Goal: Task Accomplishment & Management: Use online tool/utility

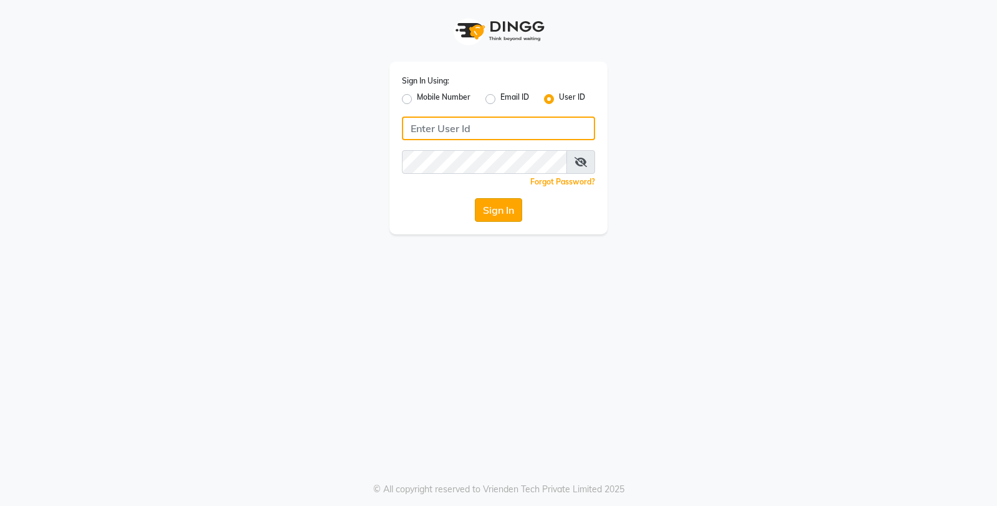
type input "e3598-01"
click at [495, 202] on button "Sign In" at bounding box center [498, 210] width 47 height 24
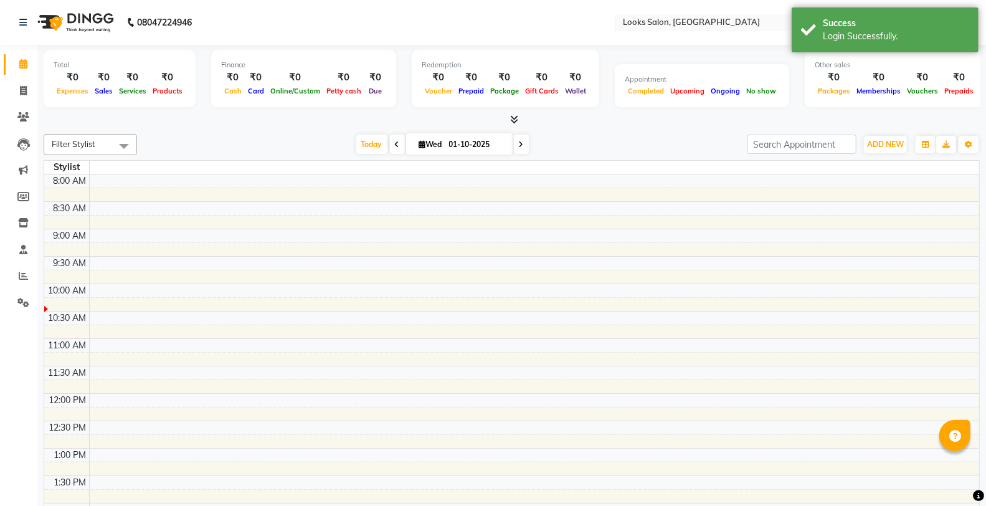
select select "en"
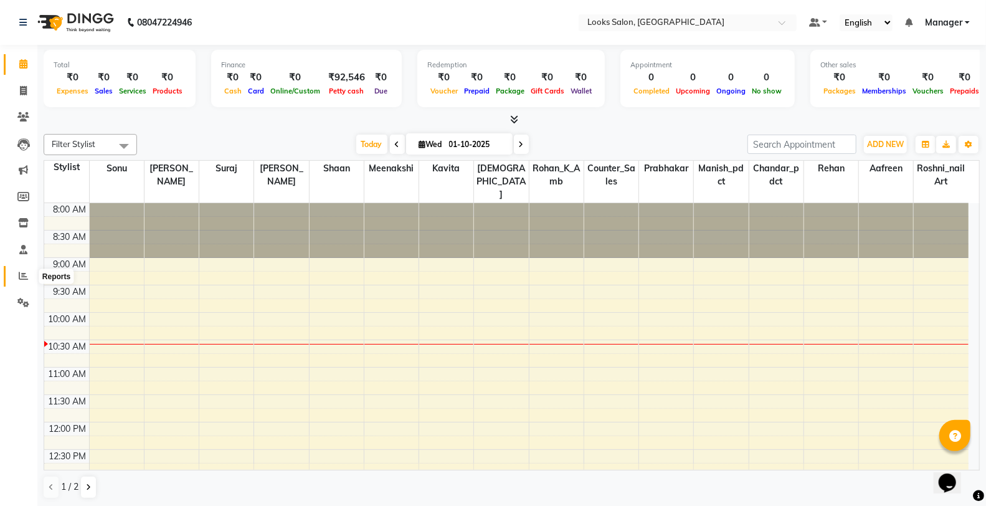
click at [14, 275] on span at bounding box center [23, 276] width 22 height 14
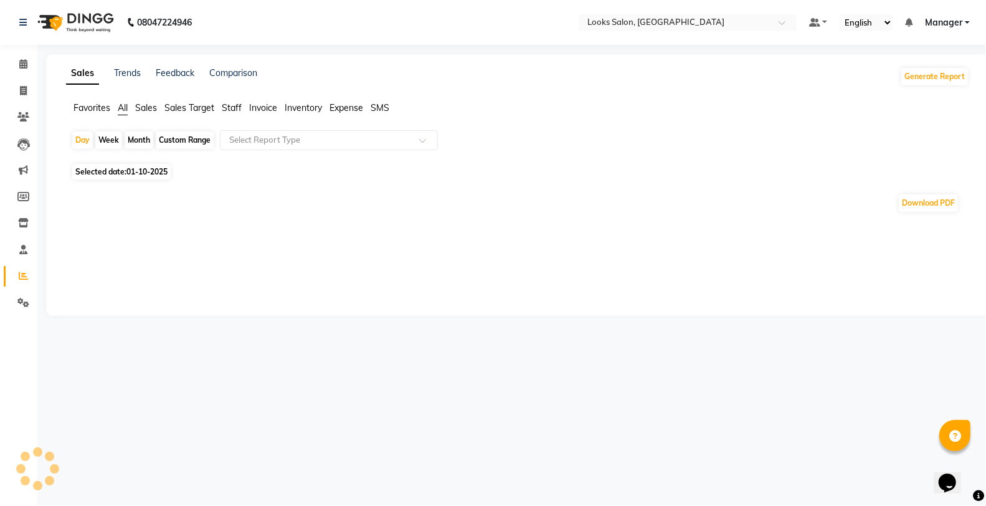
click at [236, 110] on span "Staff" at bounding box center [232, 107] width 20 height 11
click at [150, 166] on span "01-10-2025" at bounding box center [146, 164] width 41 height 9
select select "10"
select select "2025"
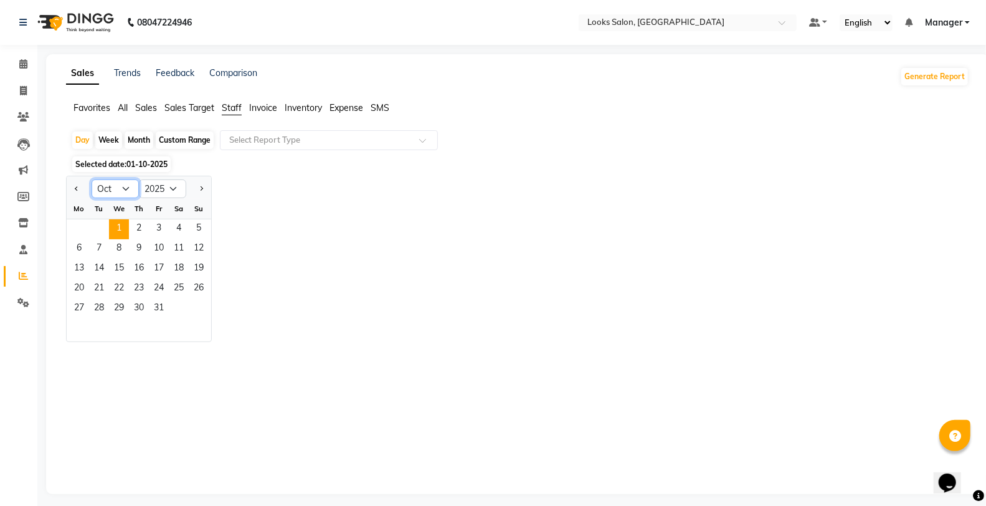
click at [115, 188] on select "Jan Feb Mar Apr May Jun [DATE] Aug Sep Oct Nov Dec" at bounding box center [115, 188] width 47 height 19
select select "9"
click at [92, 179] on select "Jan Feb Mar Apr May Jun [DATE] Aug Sep Oct Nov Dec" at bounding box center [115, 188] width 47 height 19
click at [97, 309] on span "30" at bounding box center [99, 309] width 20 height 20
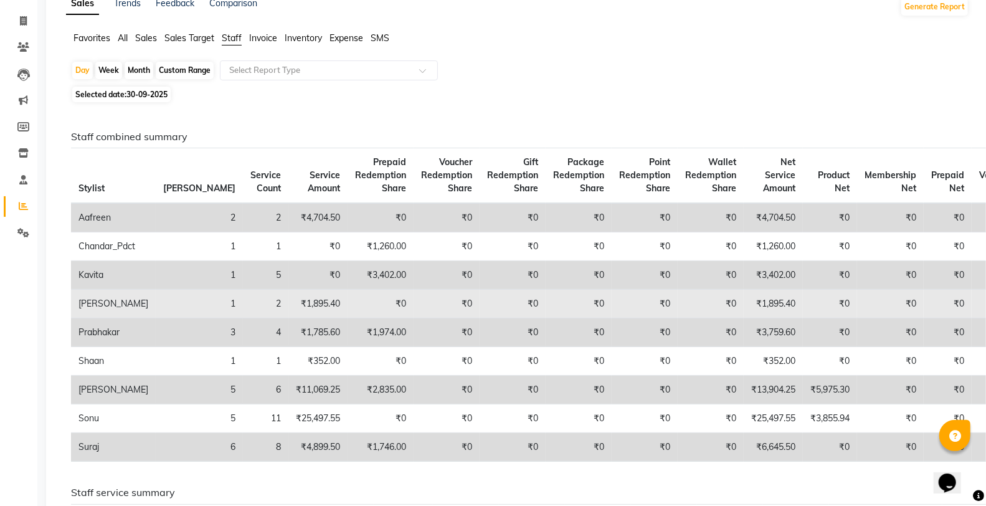
scroll to position [138, 0]
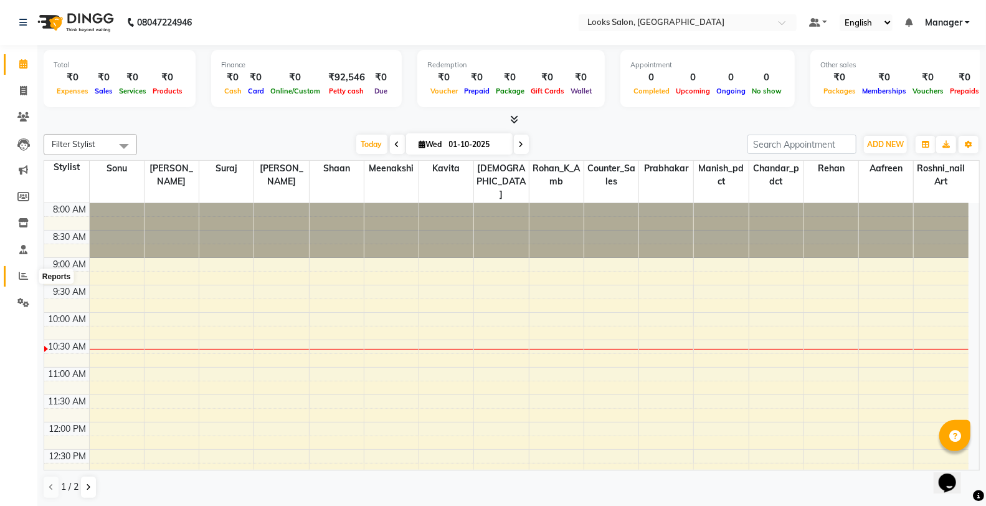
click at [20, 282] on span at bounding box center [23, 276] width 22 height 14
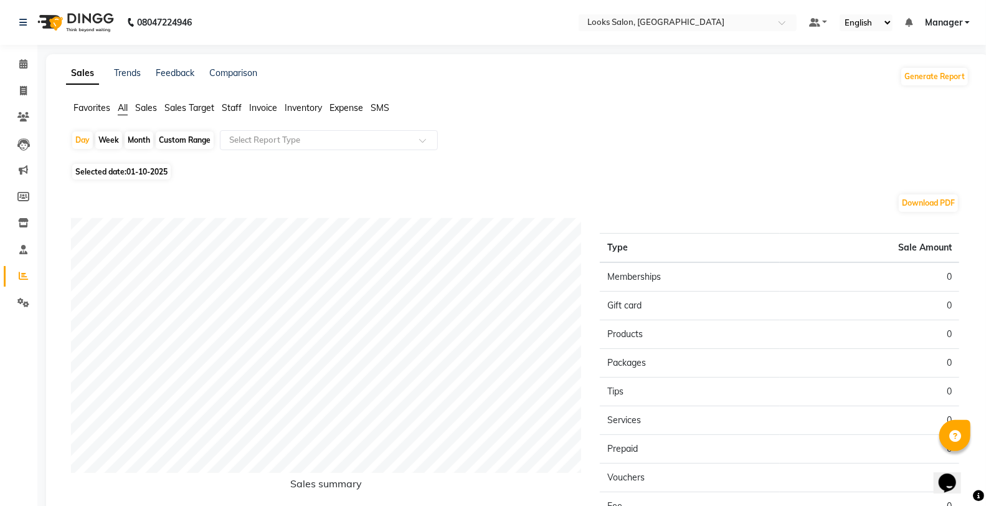
click at [240, 110] on span "Staff" at bounding box center [232, 107] width 20 height 11
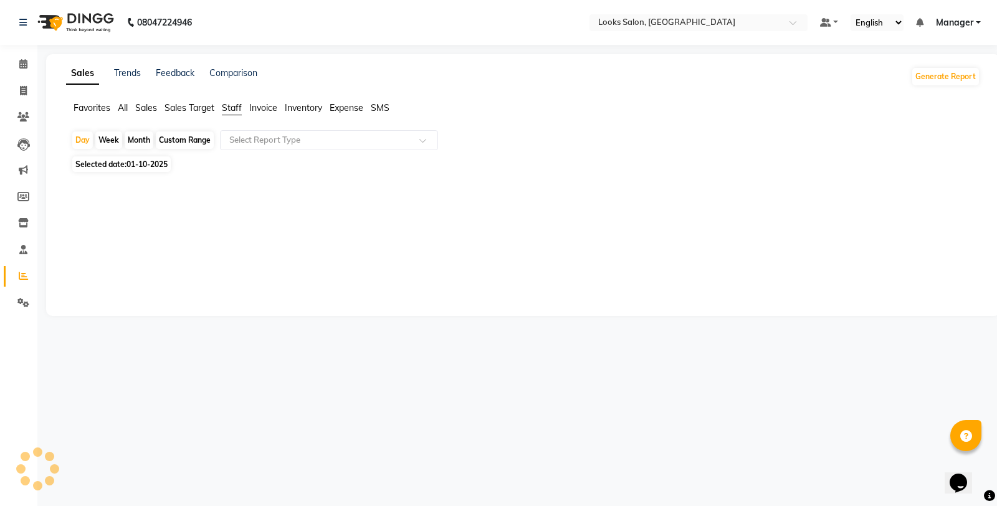
click at [153, 160] on span "01-10-2025" at bounding box center [146, 164] width 41 height 9
select select "10"
select select "2025"
click at [125, 163] on span "Selected date: [DATE]" at bounding box center [121, 164] width 98 height 16
select select "10"
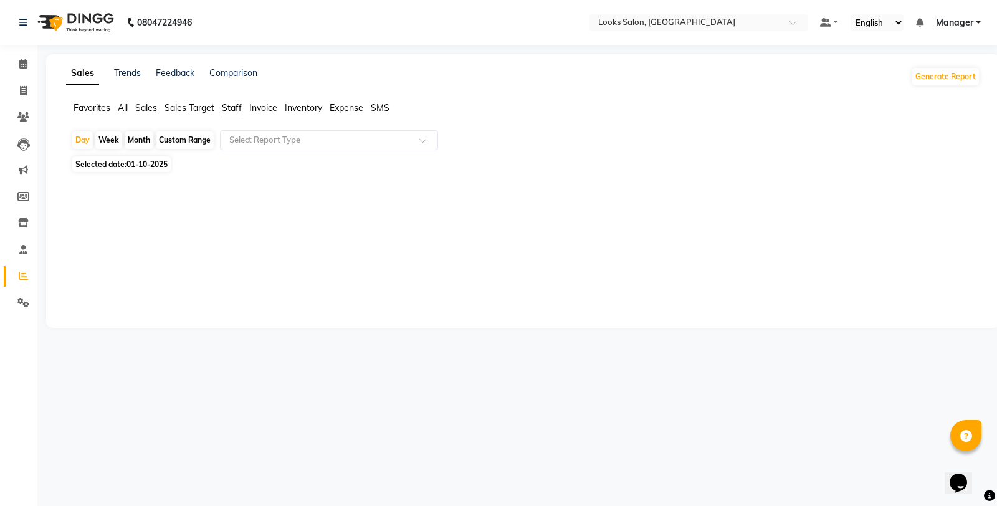
select select "2025"
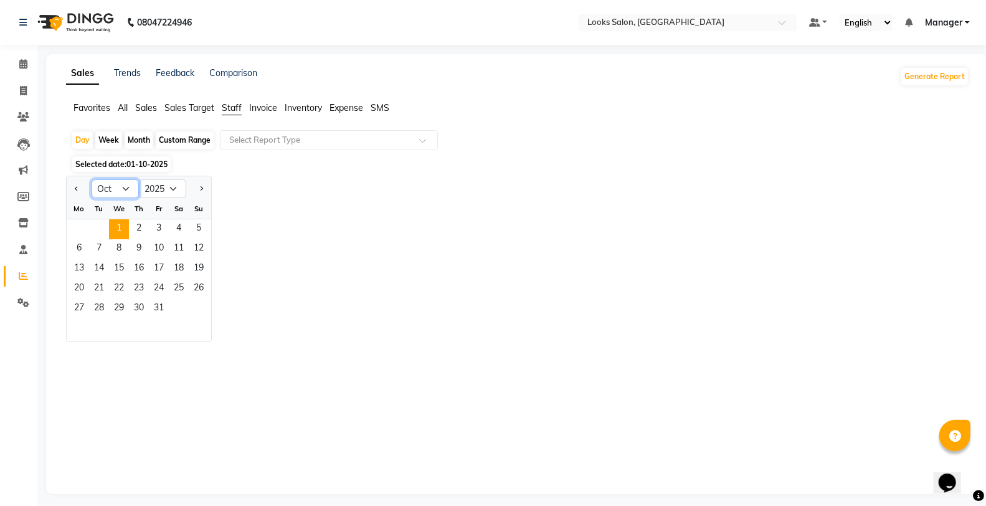
click at [127, 191] on select "Jan Feb Mar Apr May Jun [DATE] Aug Sep Oct Nov Dec" at bounding box center [115, 188] width 47 height 19
select select "9"
click at [92, 179] on select "Jan Feb Mar Apr May Jun [DATE] Aug Sep Oct Nov Dec" at bounding box center [115, 188] width 47 height 19
click at [91, 303] on span "30" at bounding box center [99, 309] width 20 height 20
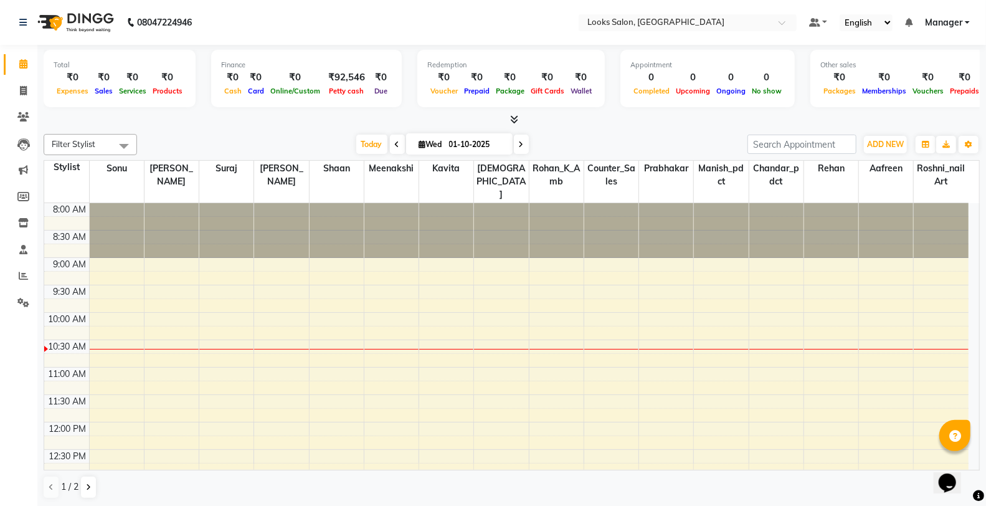
click at [20, 264] on li "Reports" at bounding box center [18, 276] width 37 height 27
click at [16, 279] on span at bounding box center [23, 276] width 22 height 14
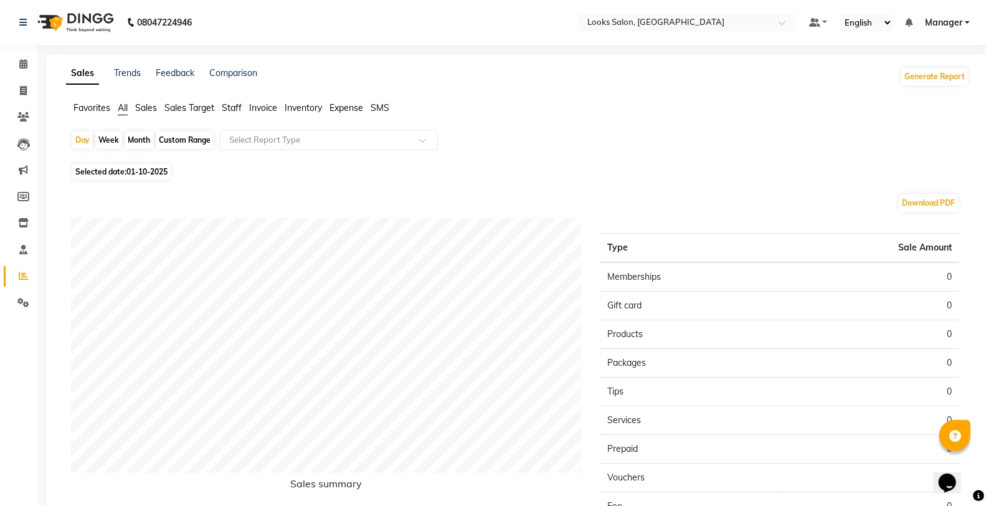
click at [172, 146] on div "Custom Range" at bounding box center [185, 139] width 58 height 17
select select "10"
select select "2025"
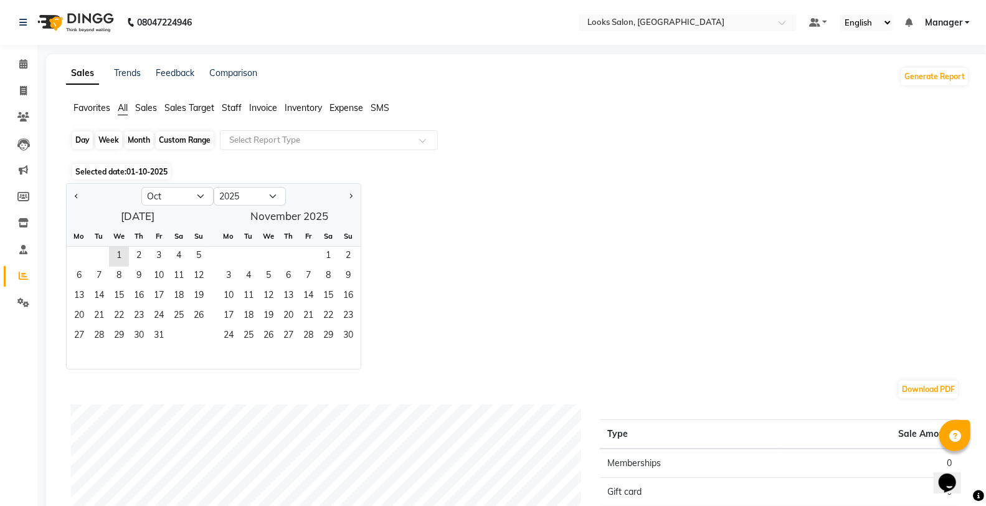
click at [169, 138] on div "Custom Range" at bounding box center [185, 139] width 58 height 17
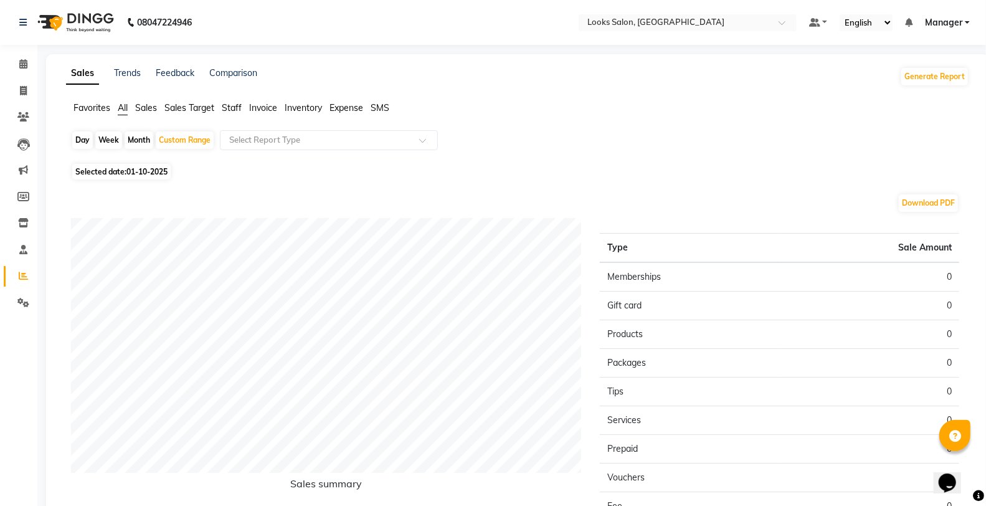
click at [148, 171] on span "01-10-2025" at bounding box center [146, 171] width 41 height 9
select select "10"
select select "2025"
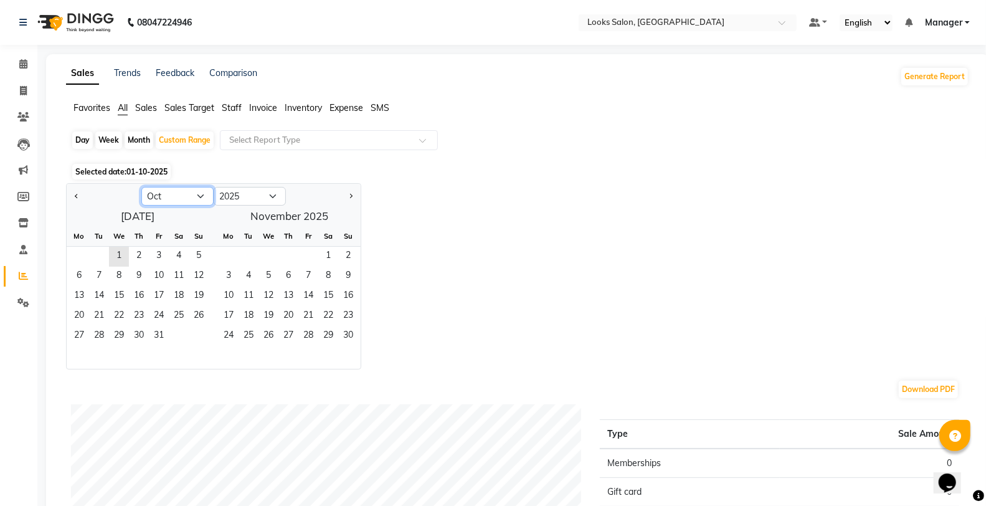
drag, startPoint x: 160, startPoint y: 191, endPoint x: 156, endPoint y: 203, distance: 12.4
click at [160, 191] on select "Jan Feb Mar Apr May Jun [DATE] Aug Sep Oct Nov Dec" at bounding box center [177, 196] width 72 height 19
select select "9"
click at [141, 187] on select "Jan Feb Mar Apr May Jun [DATE] Aug Sep Oct Nov Dec" at bounding box center [177, 196] width 72 height 19
click at [199, 315] on span "28" at bounding box center [199, 317] width 20 height 20
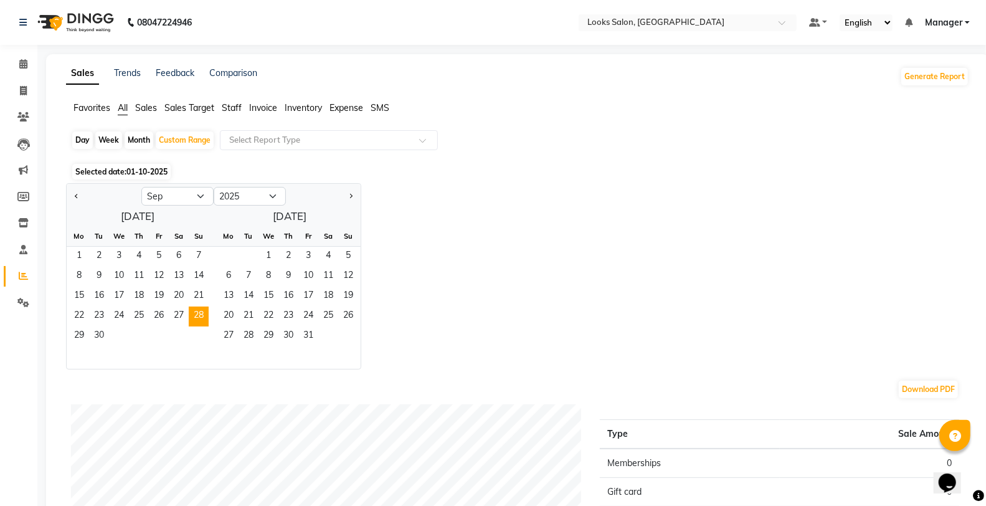
click at [240, 108] on span "Staff" at bounding box center [232, 107] width 20 height 11
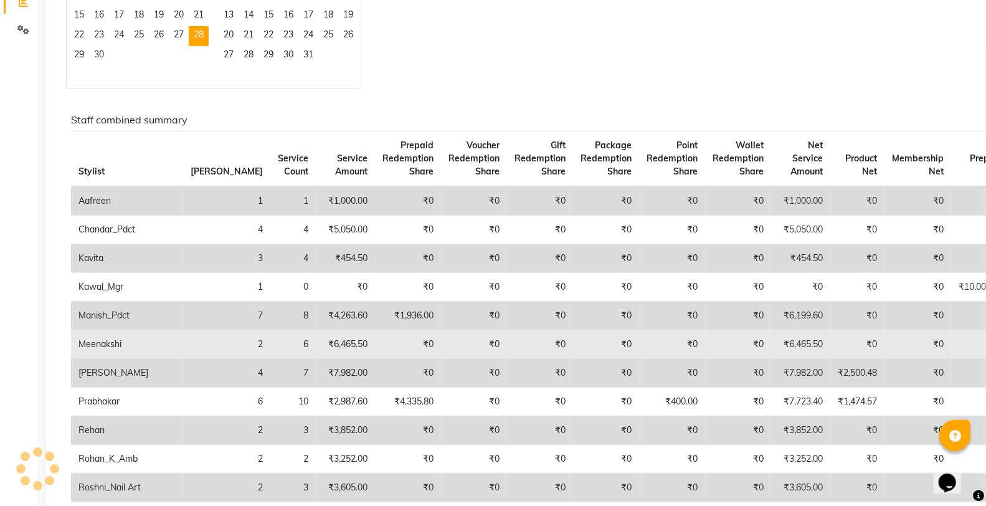
scroll to position [277, 0]
